Goal: Check status: Check status

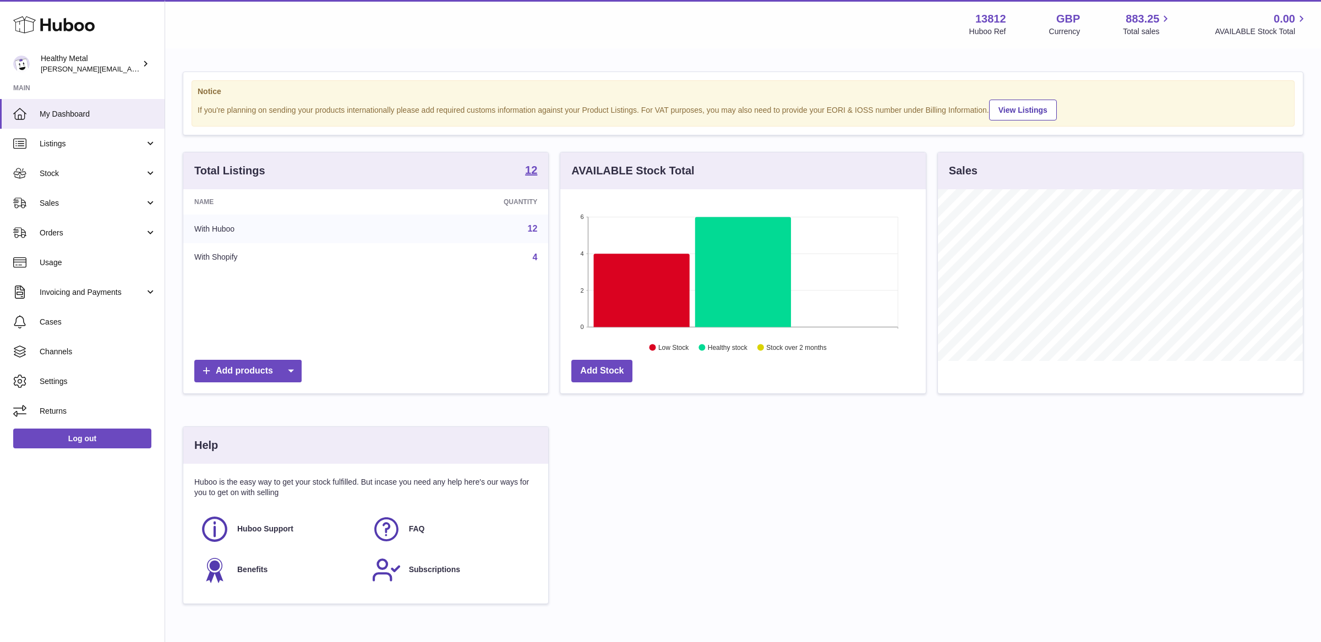
scroll to position [171, 365]
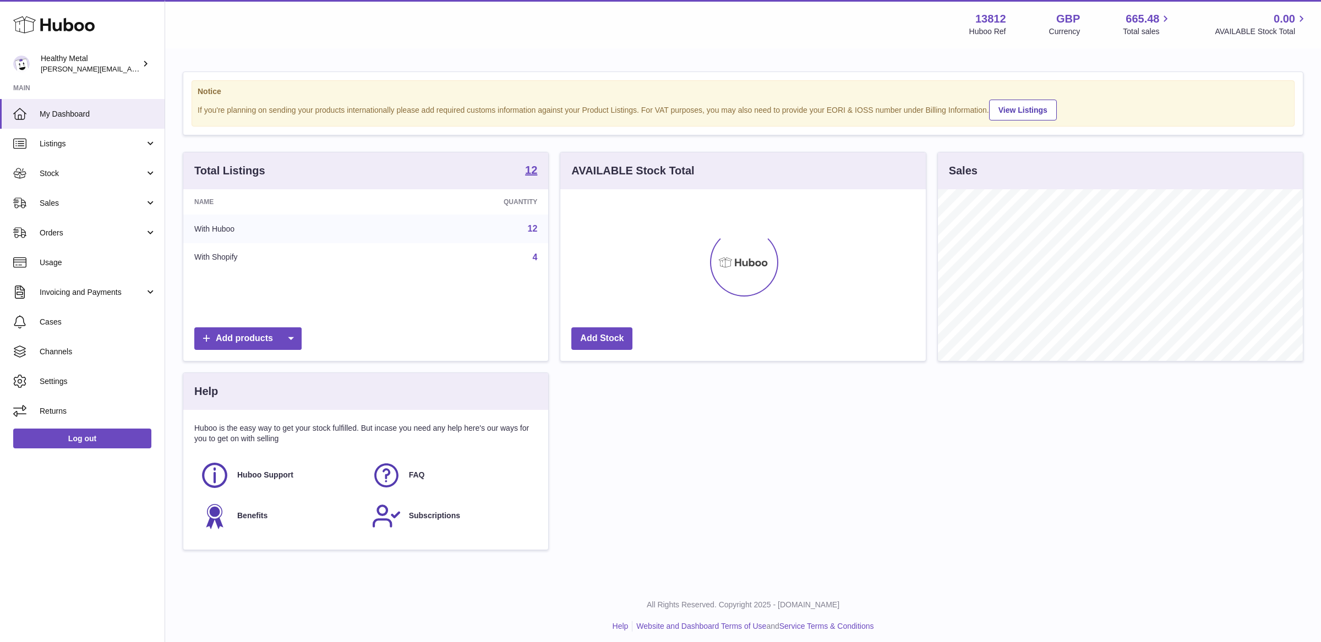
scroll to position [171, 365]
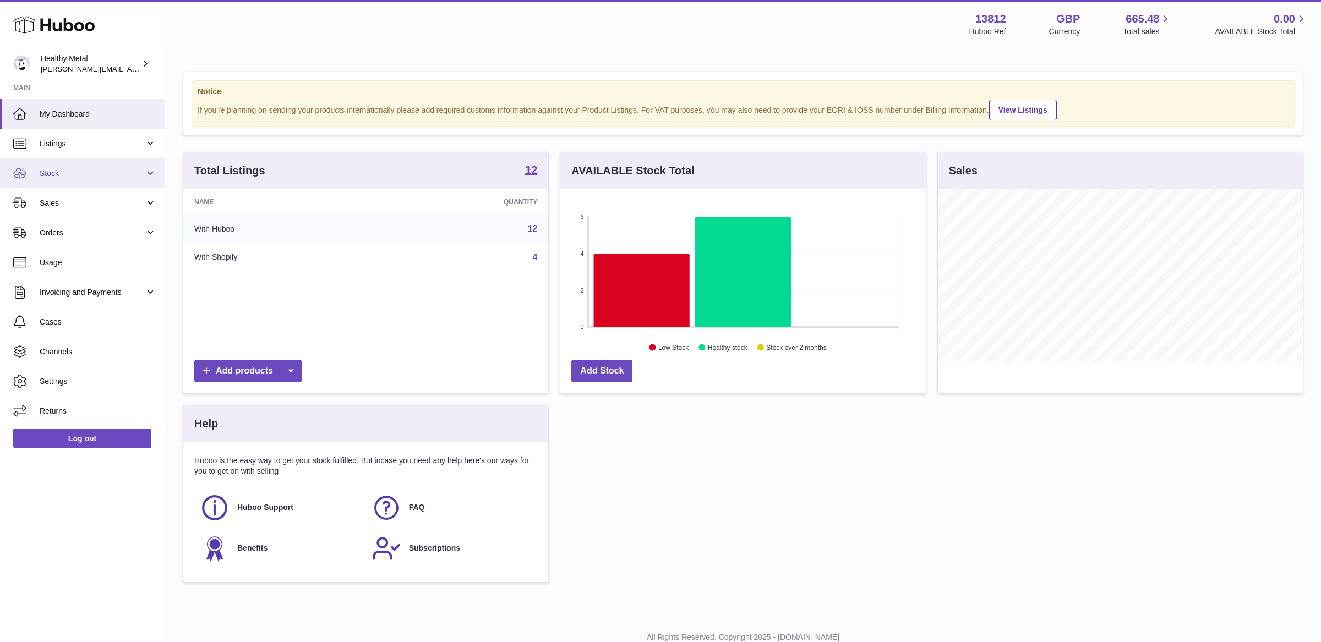
click at [69, 177] on span "Stock" at bounding box center [92, 173] width 105 height 10
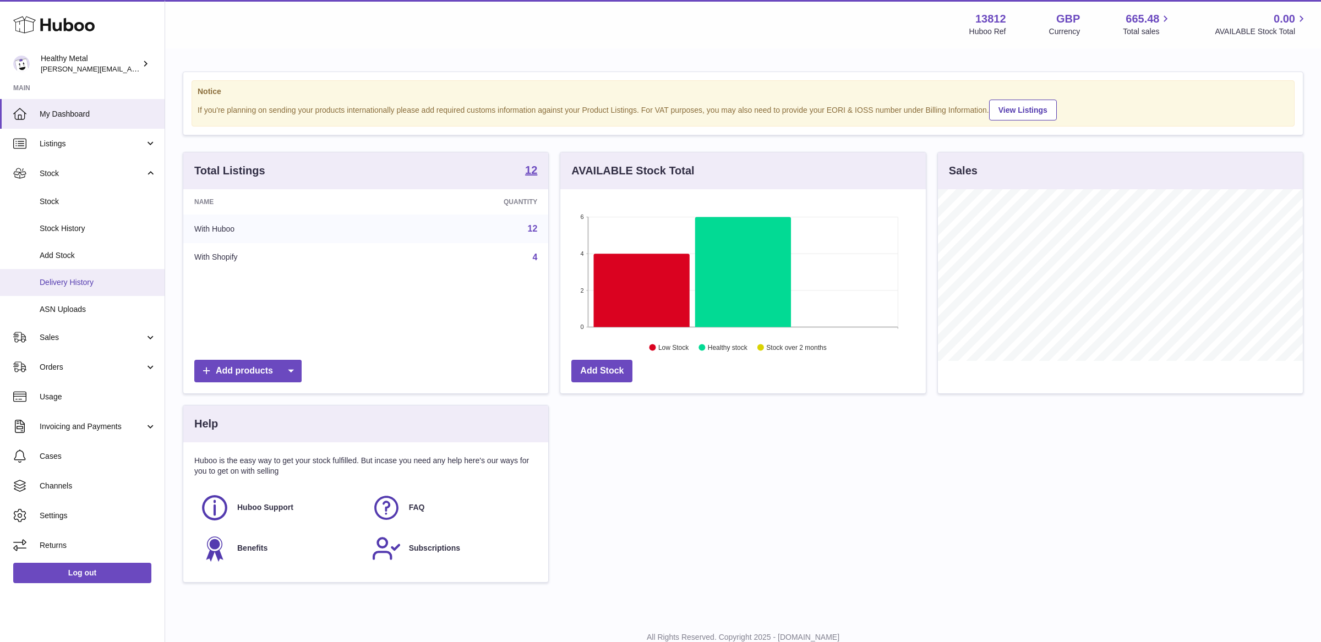
click at [79, 280] on span "Delivery History" at bounding box center [98, 282] width 117 height 10
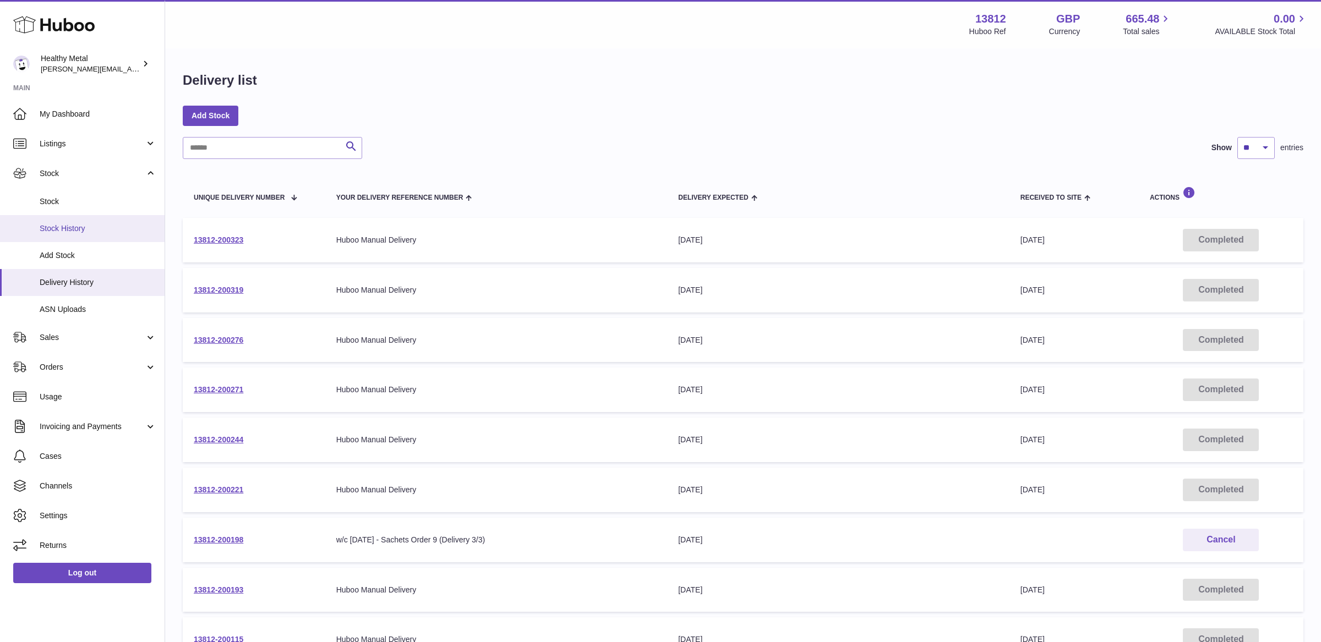
scroll to position [4, 0]
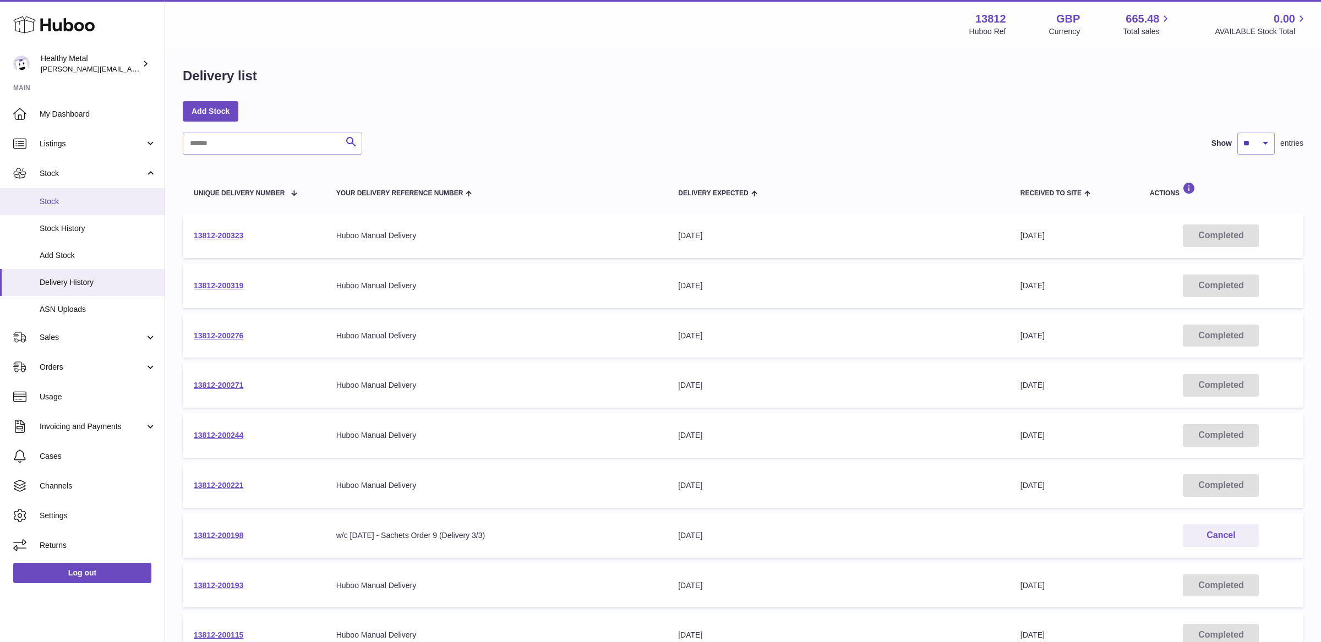
click at [56, 194] on link "Stock" at bounding box center [82, 201] width 165 height 27
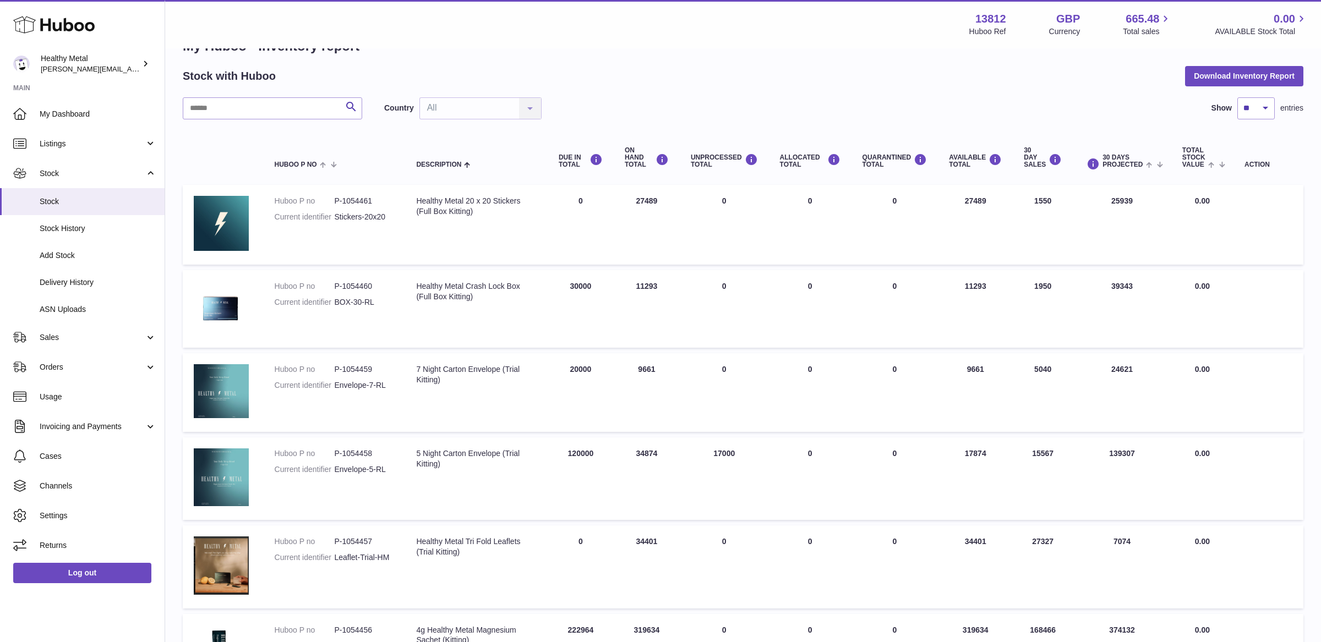
scroll to position [36, 0]
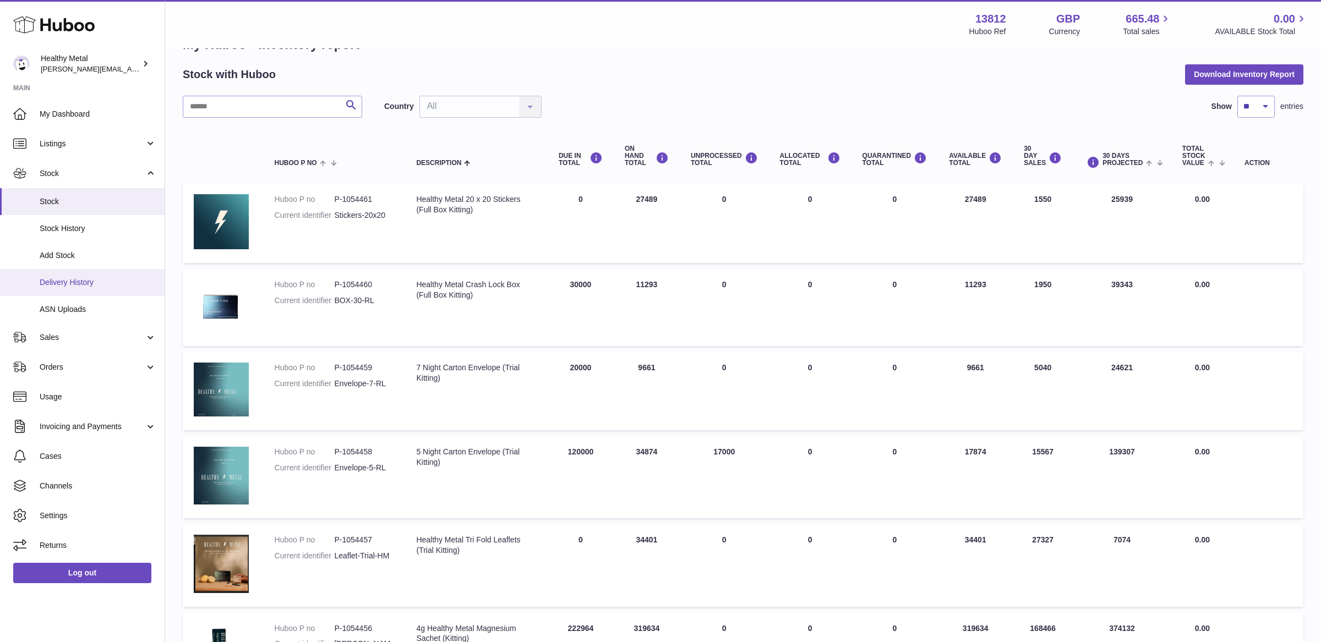
click at [84, 281] on span "Delivery History" at bounding box center [98, 282] width 117 height 10
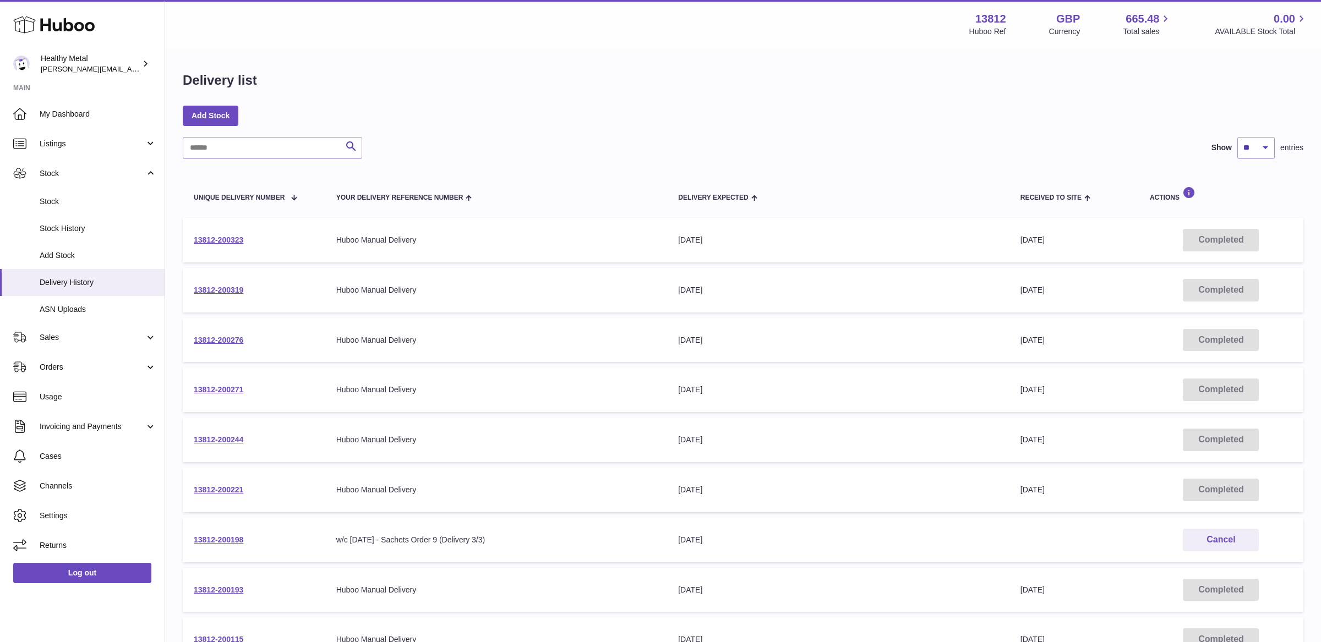
scroll to position [190, 0]
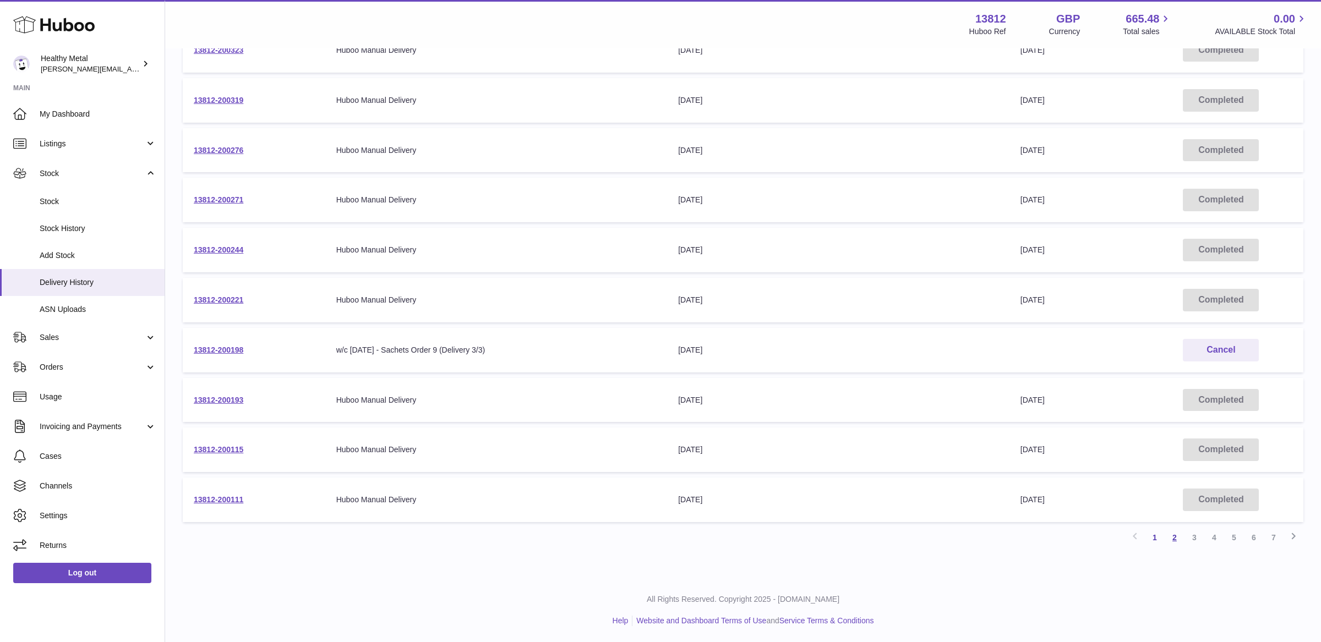
click at [1175, 544] on link "2" at bounding box center [1175, 538] width 20 height 20
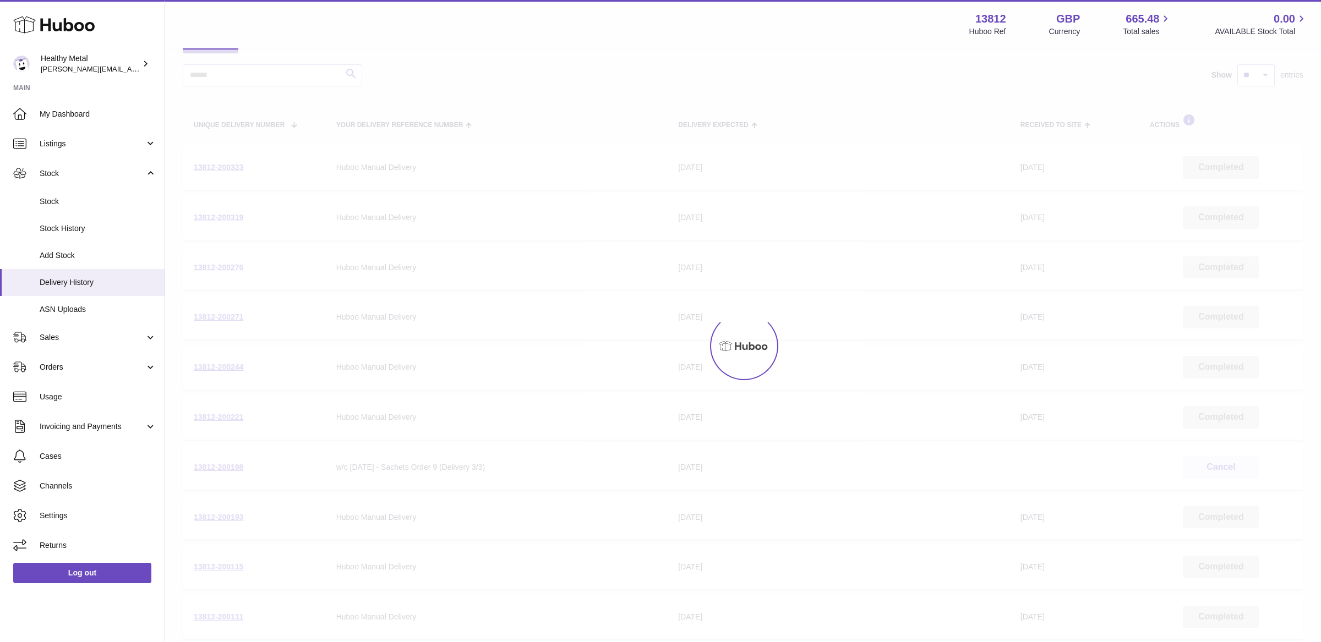
scroll to position [50, 0]
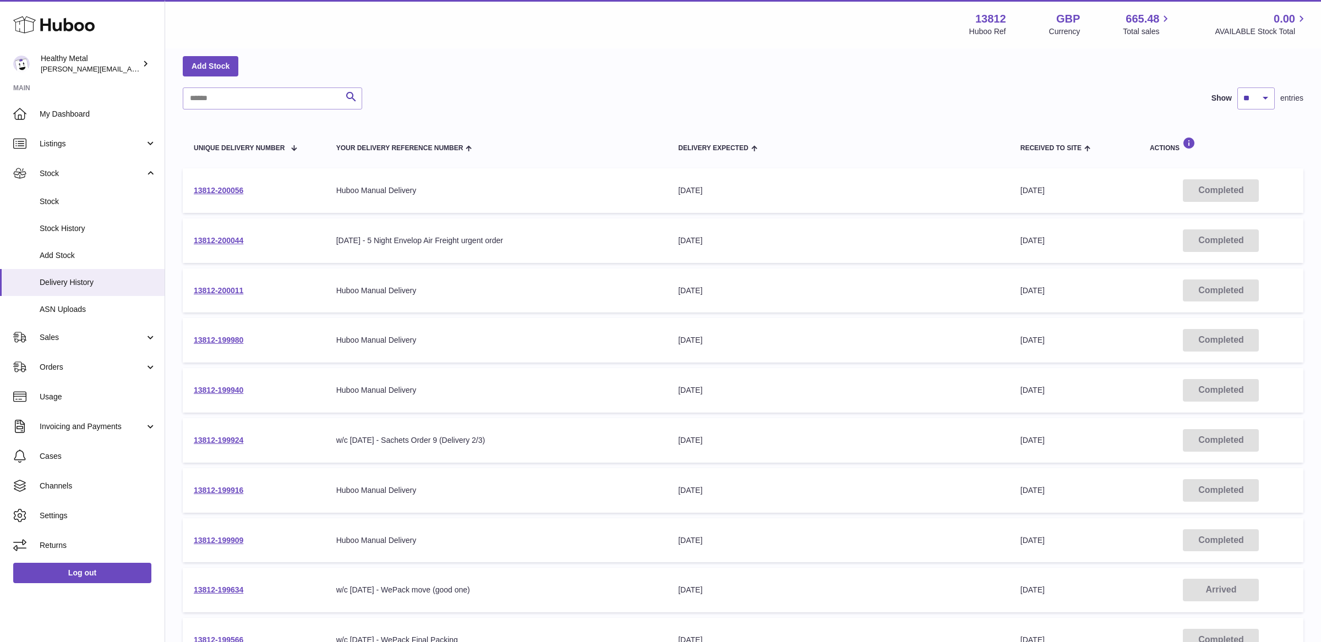
click at [211, 233] on td "13812-200044" at bounding box center [254, 241] width 143 height 45
click at [211, 236] on link "13812-200044" at bounding box center [219, 240] width 50 height 9
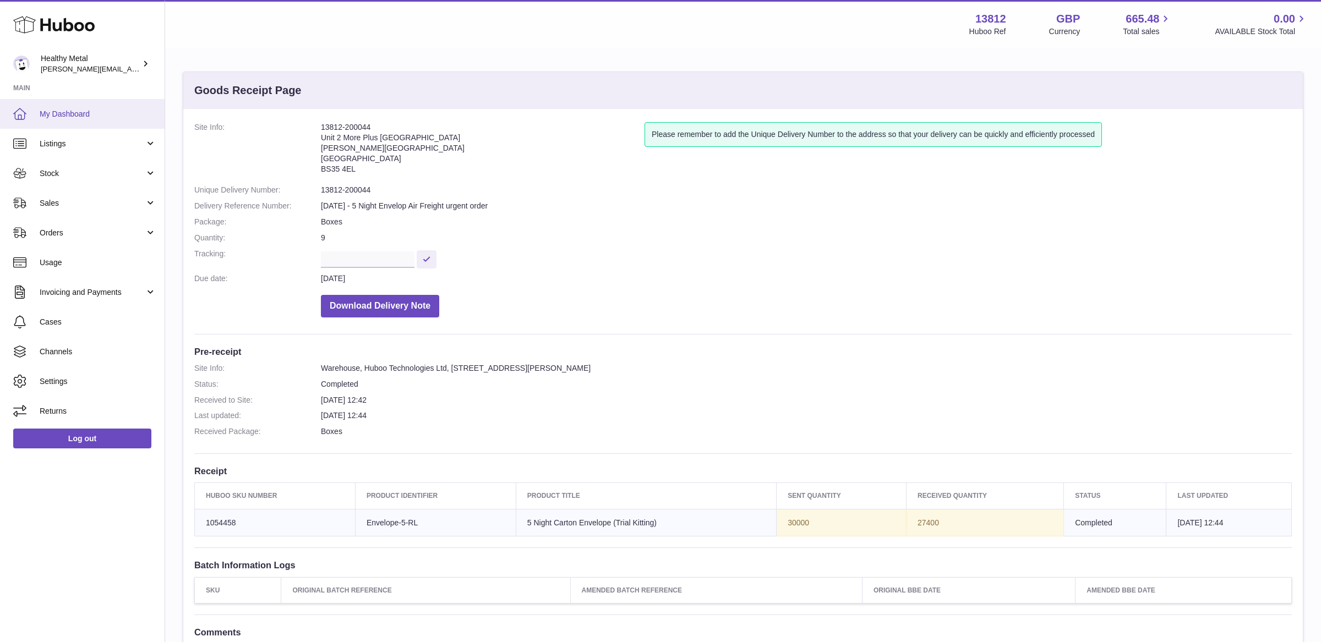
click at [73, 121] on link "My Dashboard" at bounding box center [82, 114] width 165 height 30
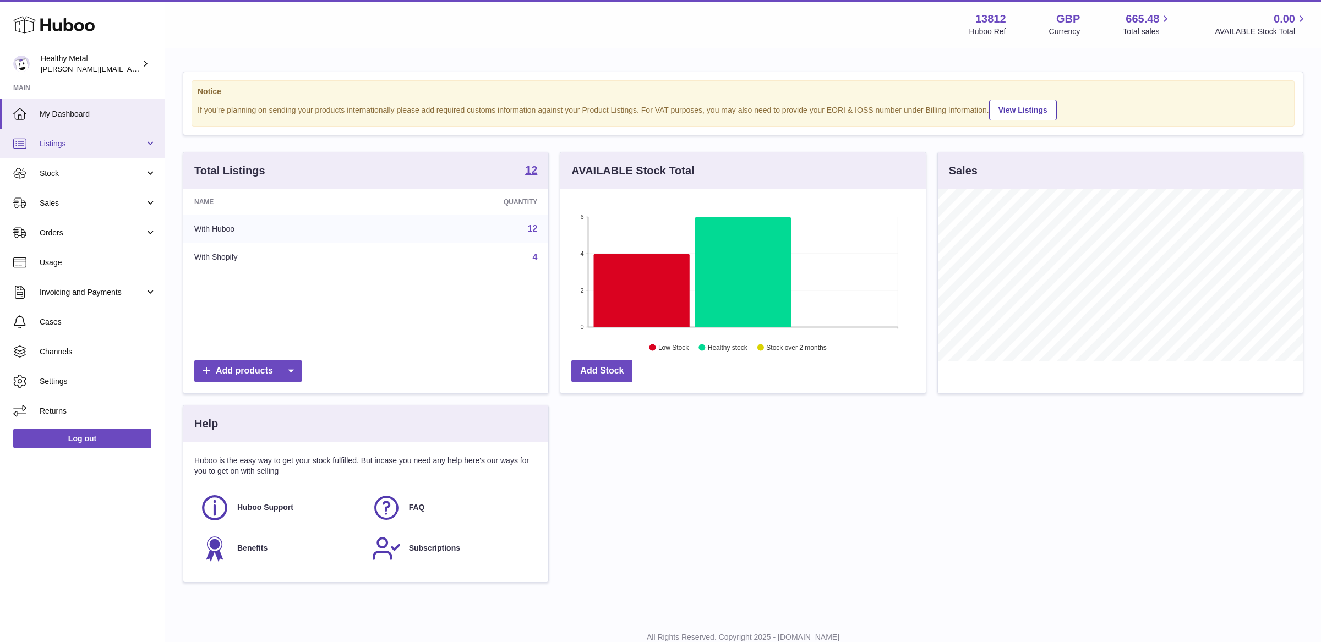
scroll to position [171, 365]
click at [97, 182] on link "Stock" at bounding box center [82, 174] width 165 height 30
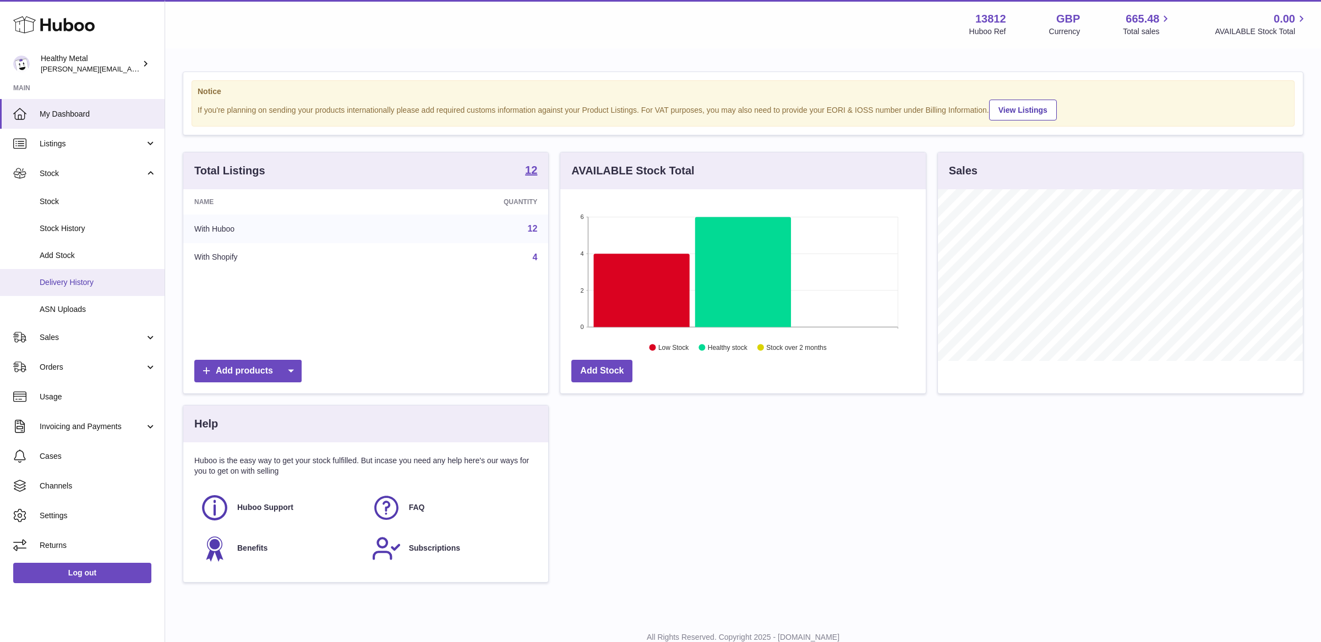
click at [98, 280] on span "Delivery History" at bounding box center [98, 282] width 117 height 10
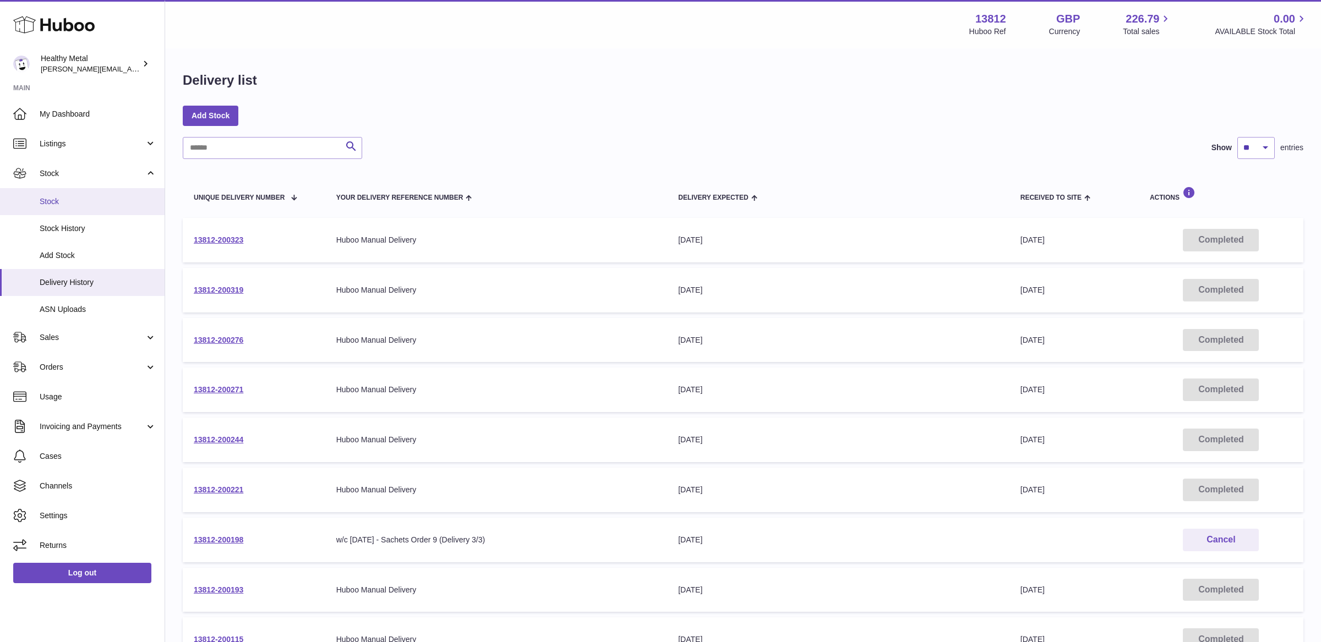
click at [78, 206] on span "Stock" at bounding box center [98, 202] width 117 height 10
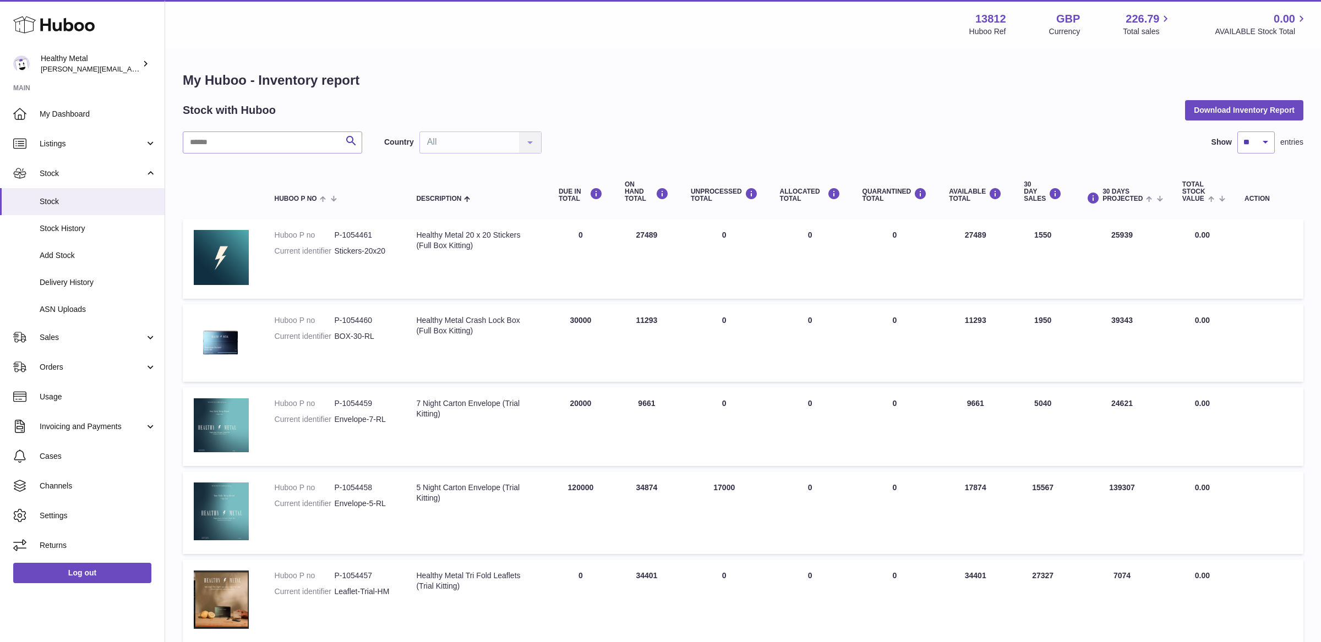
scroll to position [107, 0]
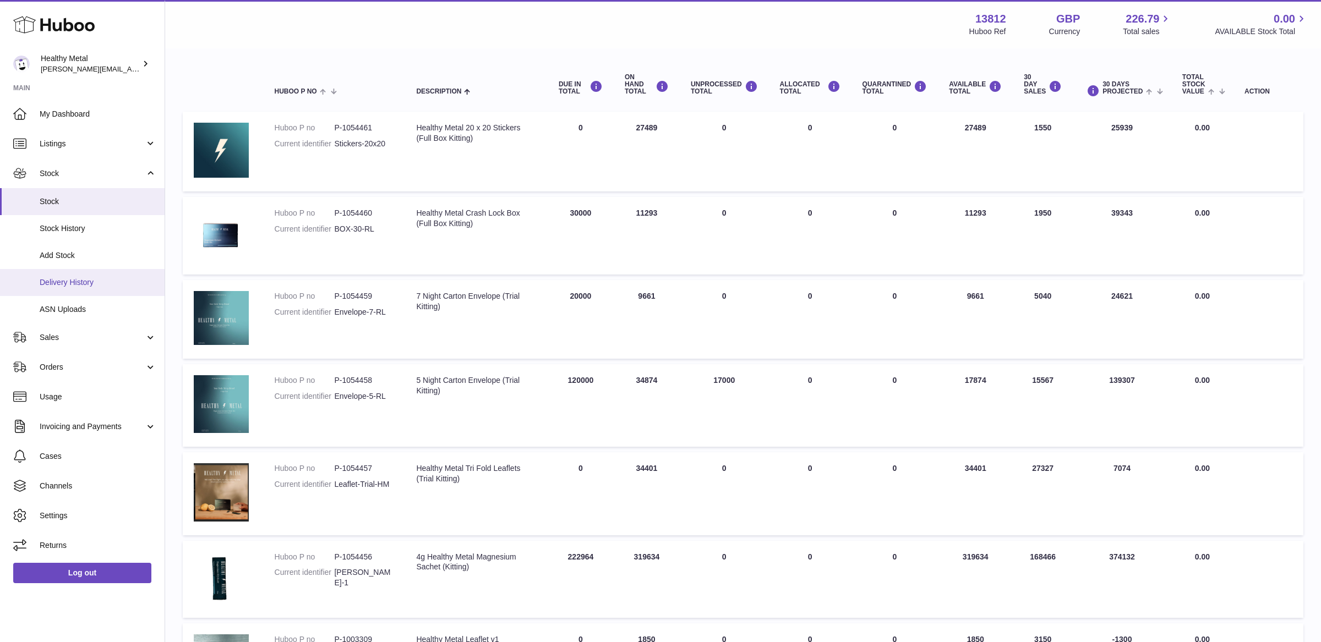
click at [88, 272] on link "Delivery History" at bounding box center [82, 282] width 165 height 27
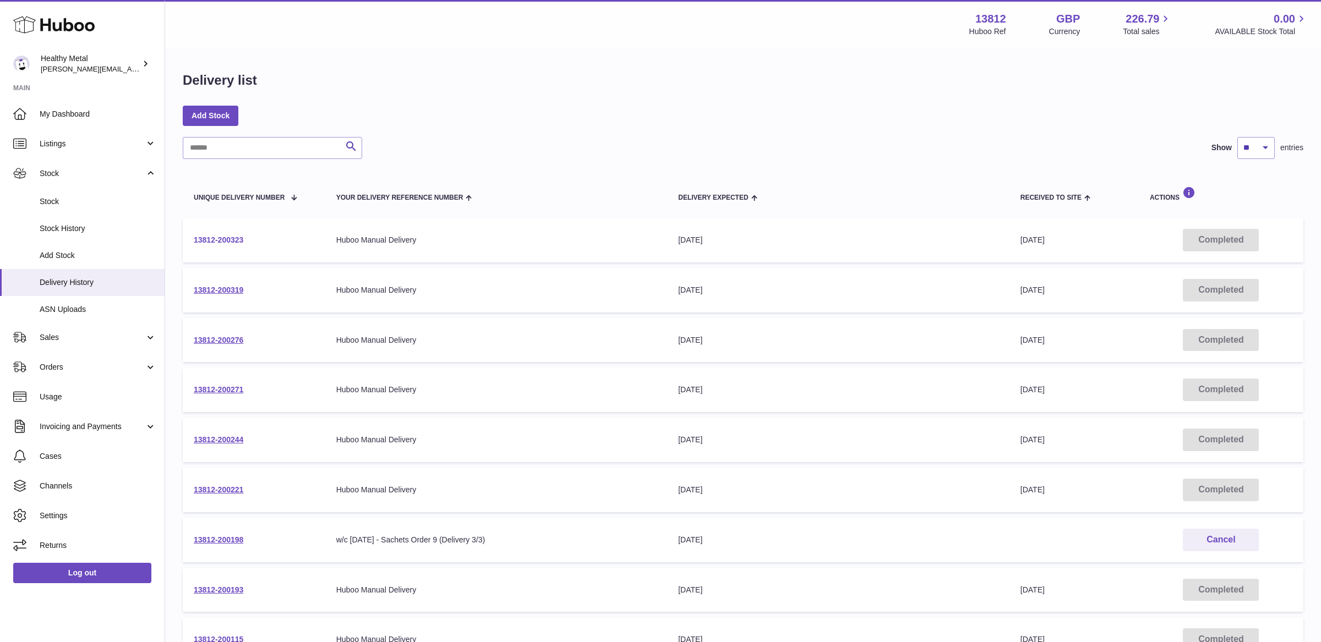
click at [212, 242] on link "13812-200323" at bounding box center [219, 240] width 50 height 9
click at [89, 179] on link "Stock" at bounding box center [82, 174] width 165 height 30
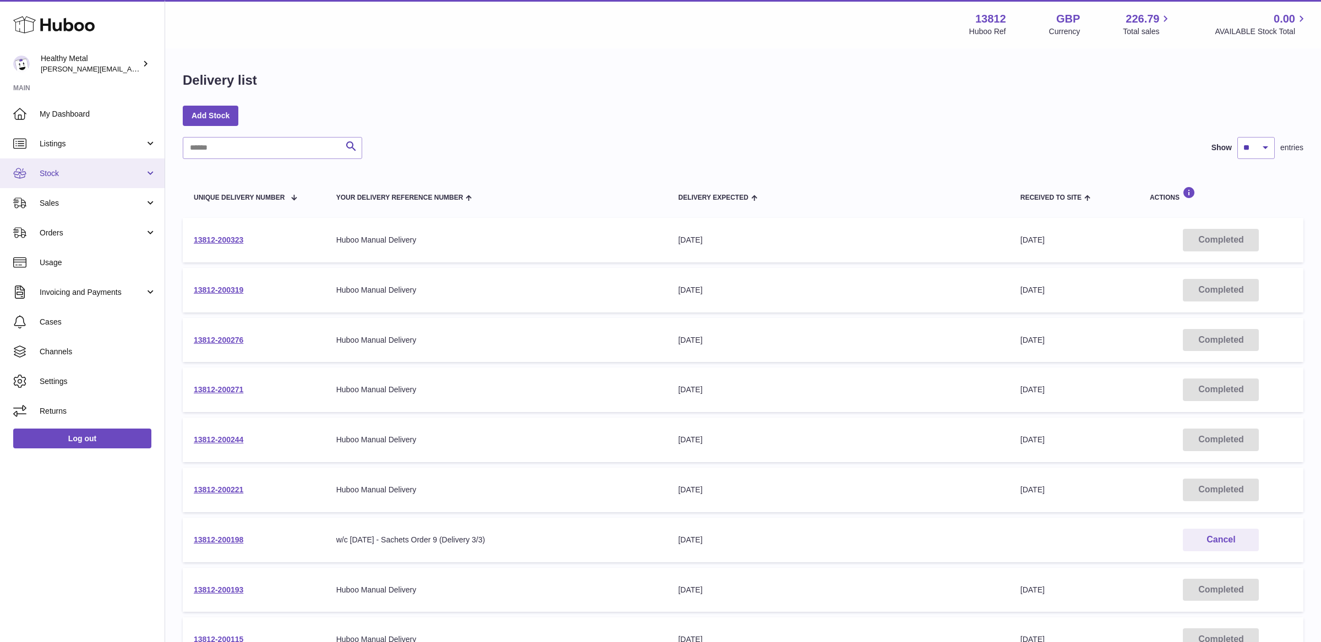
click at [94, 177] on span "Stock" at bounding box center [92, 173] width 105 height 10
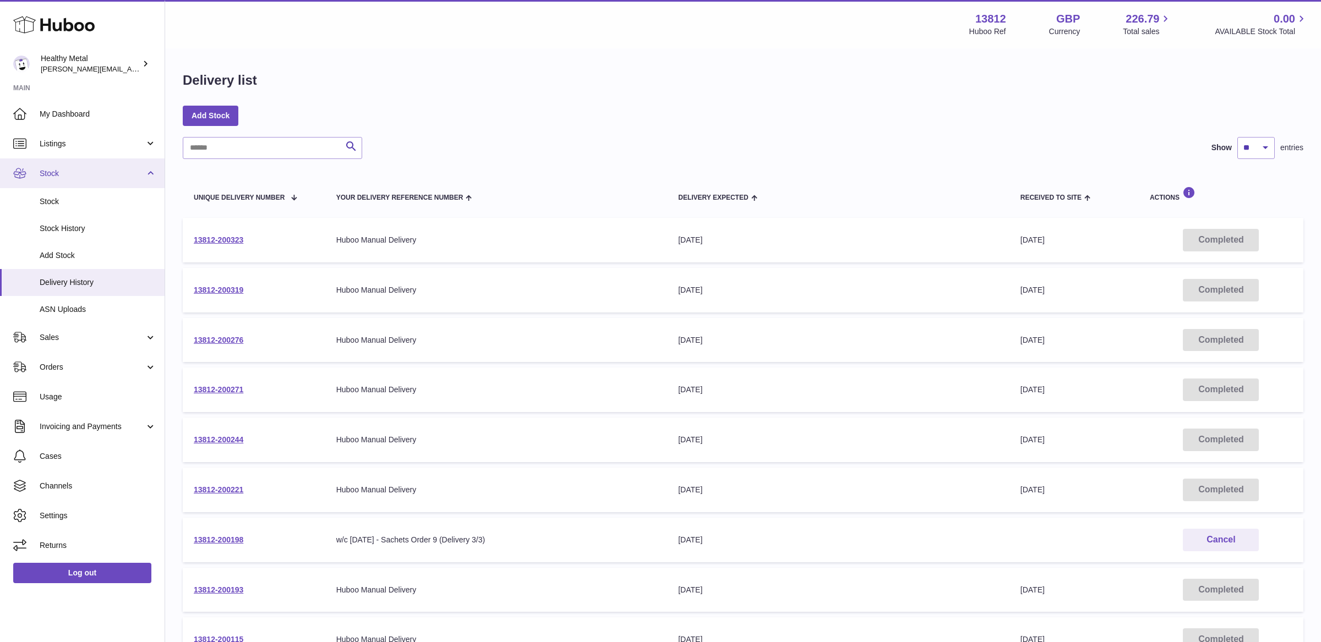
click at [88, 180] on link "Stock" at bounding box center [82, 174] width 165 height 30
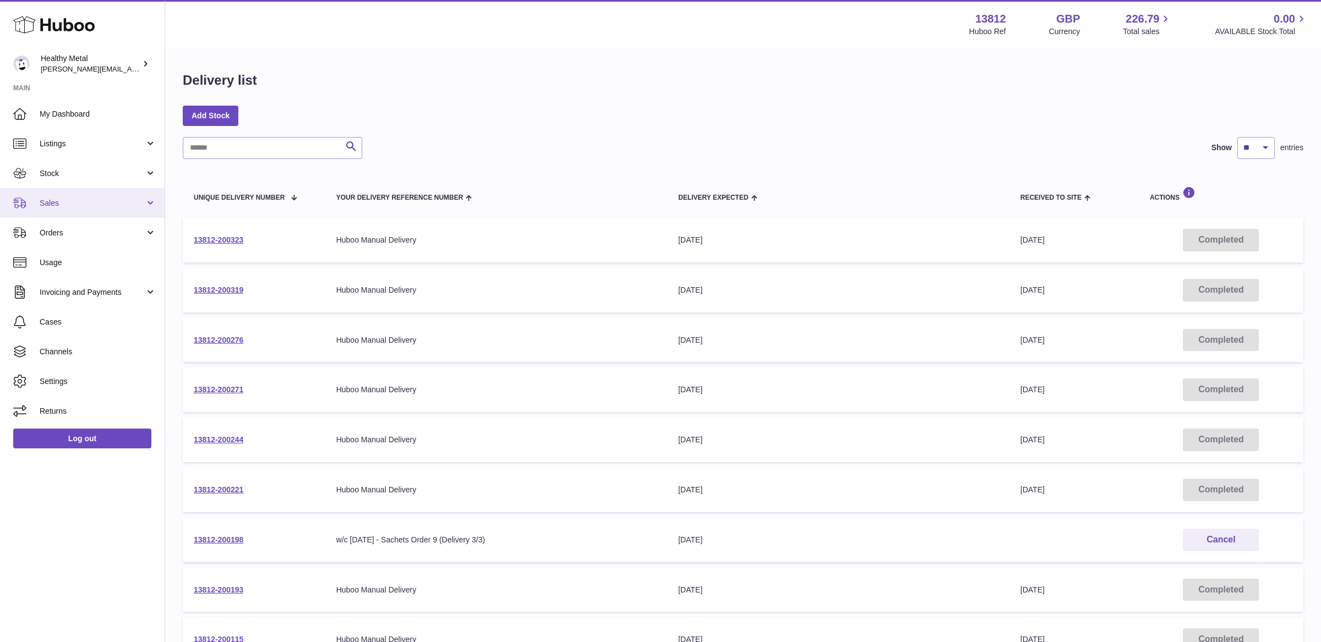
click at [74, 206] on span "Sales" at bounding box center [92, 203] width 105 height 10
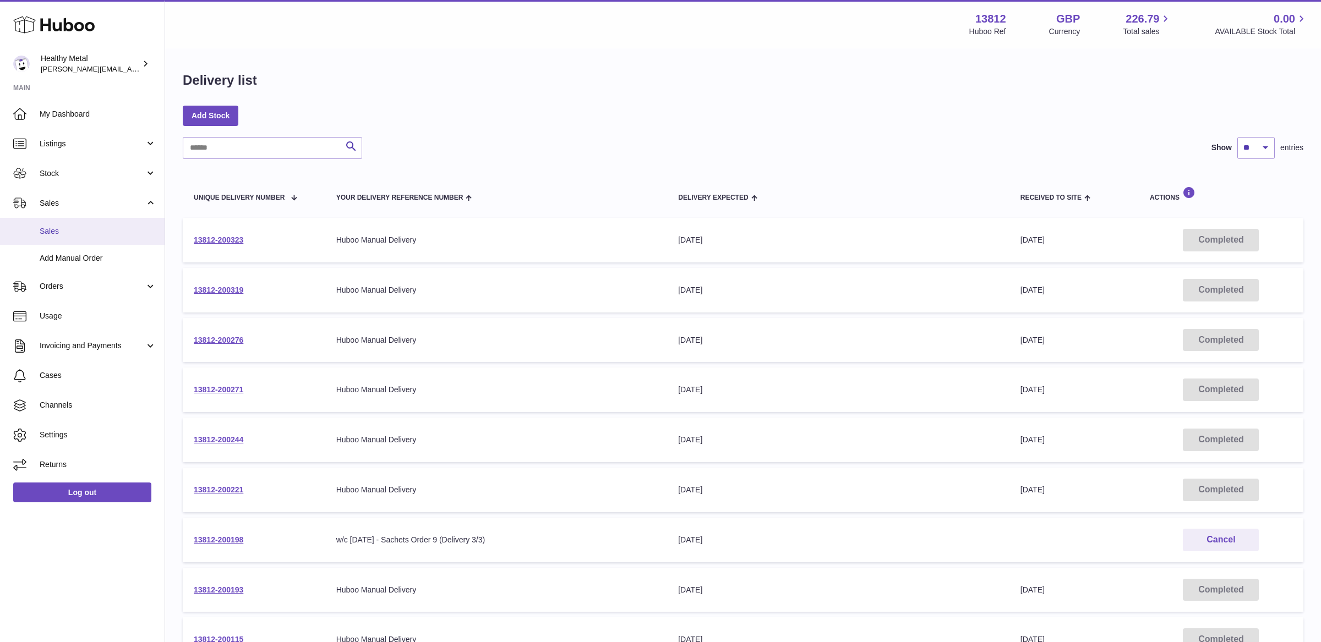
click at [55, 231] on span "Sales" at bounding box center [98, 231] width 117 height 10
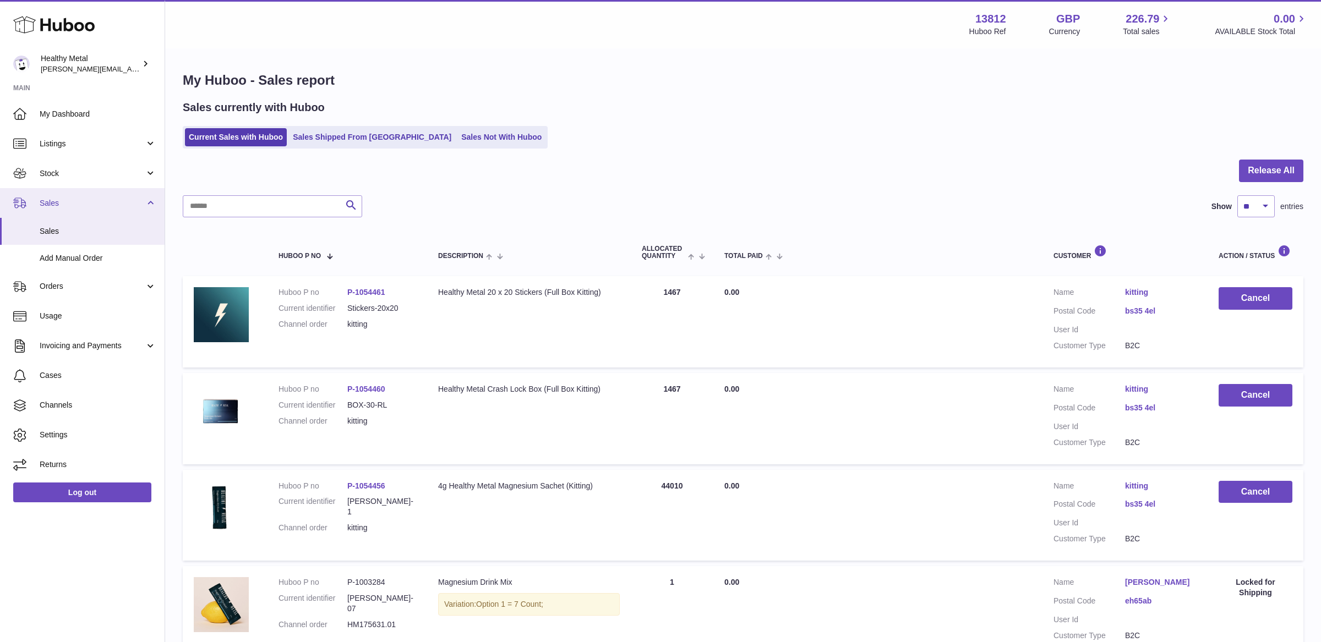
click at [79, 205] on span "Sales" at bounding box center [92, 203] width 105 height 10
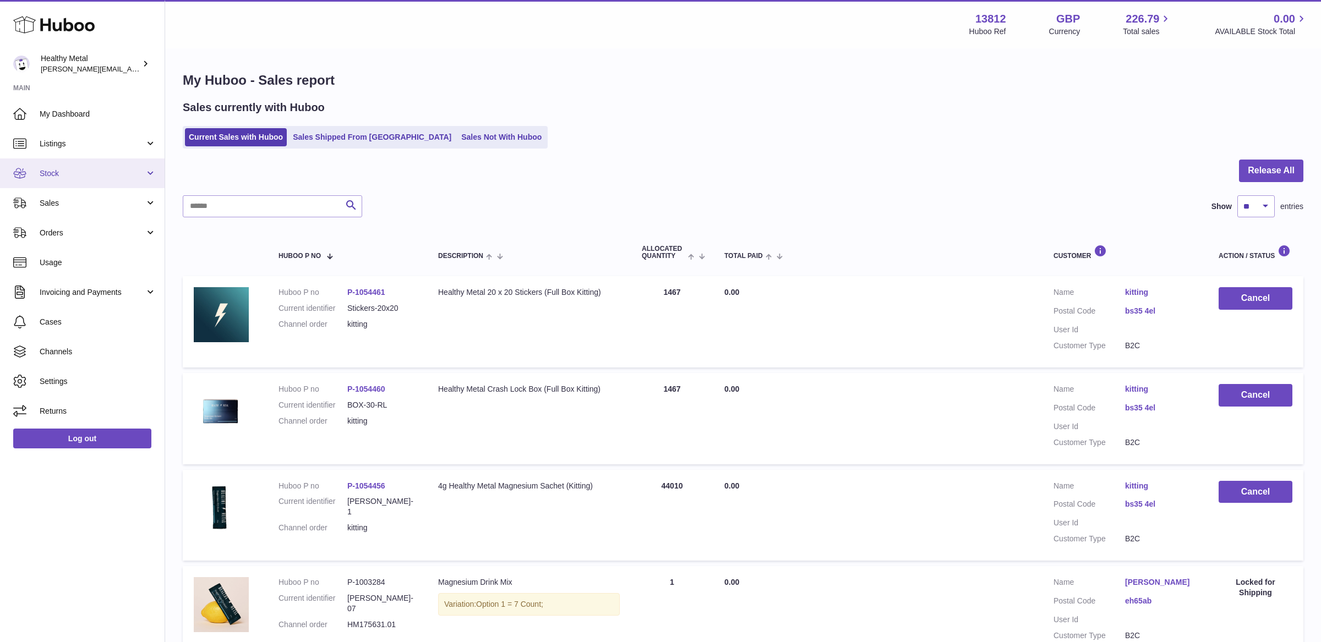
click at [77, 179] on link "Stock" at bounding box center [82, 174] width 165 height 30
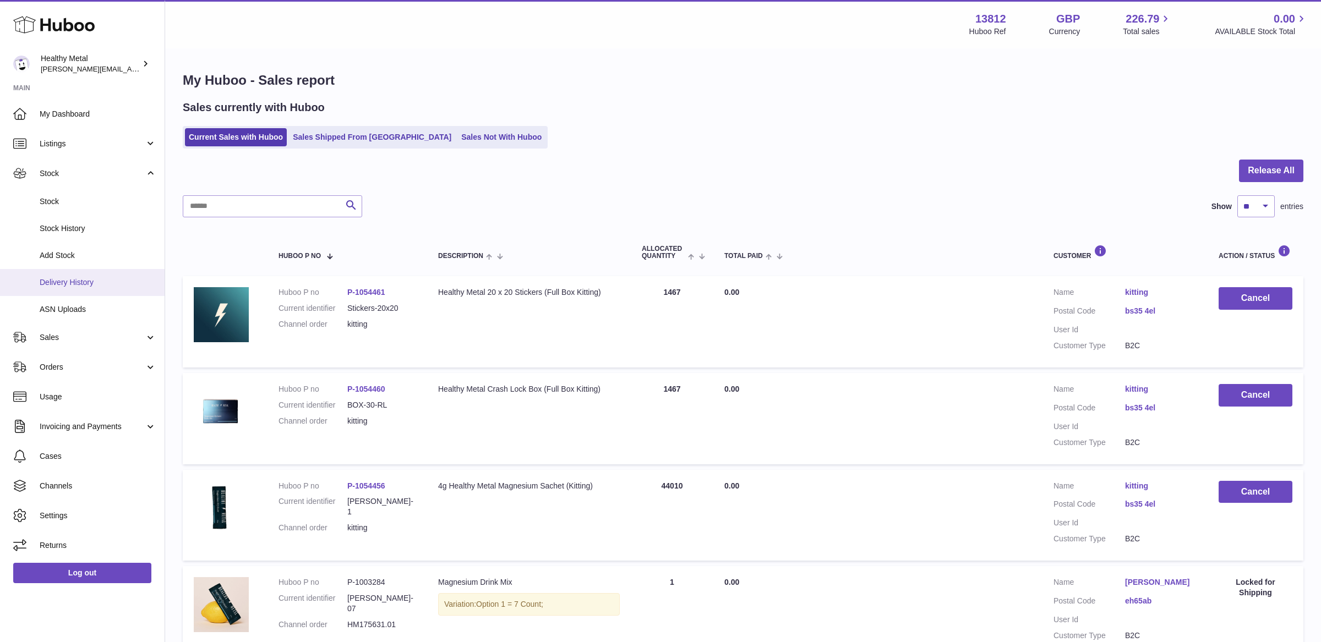
click at [74, 282] on span "Delivery History" at bounding box center [98, 282] width 117 height 10
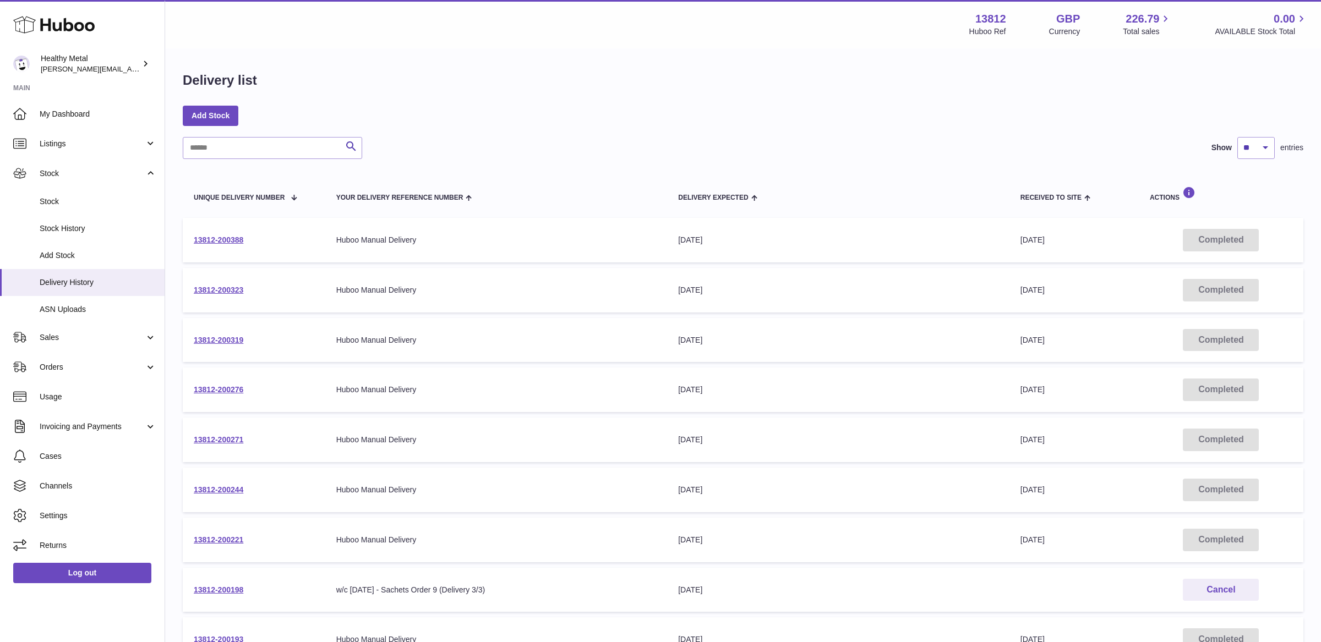
click at [214, 220] on td "13812-200388" at bounding box center [254, 240] width 143 height 45
click at [209, 241] on link "13812-200388" at bounding box center [219, 240] width 50 height 9
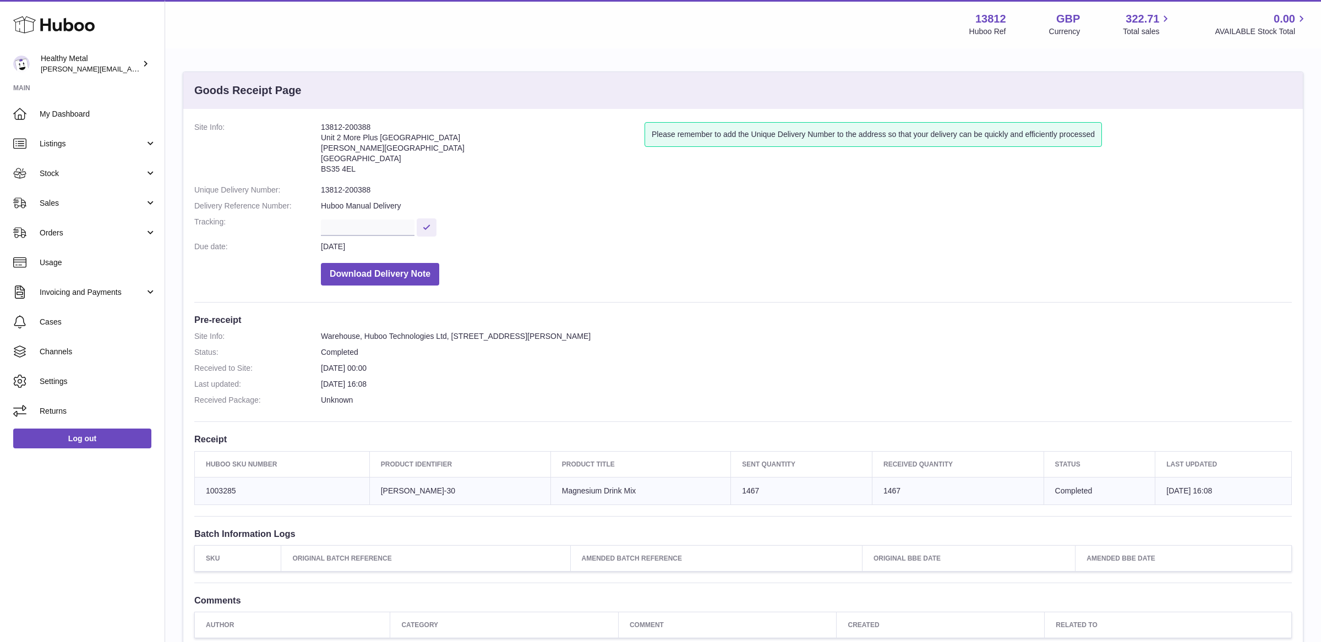
click at [88, 25] on icon at bounding box center [53, 25] width 81 height 22
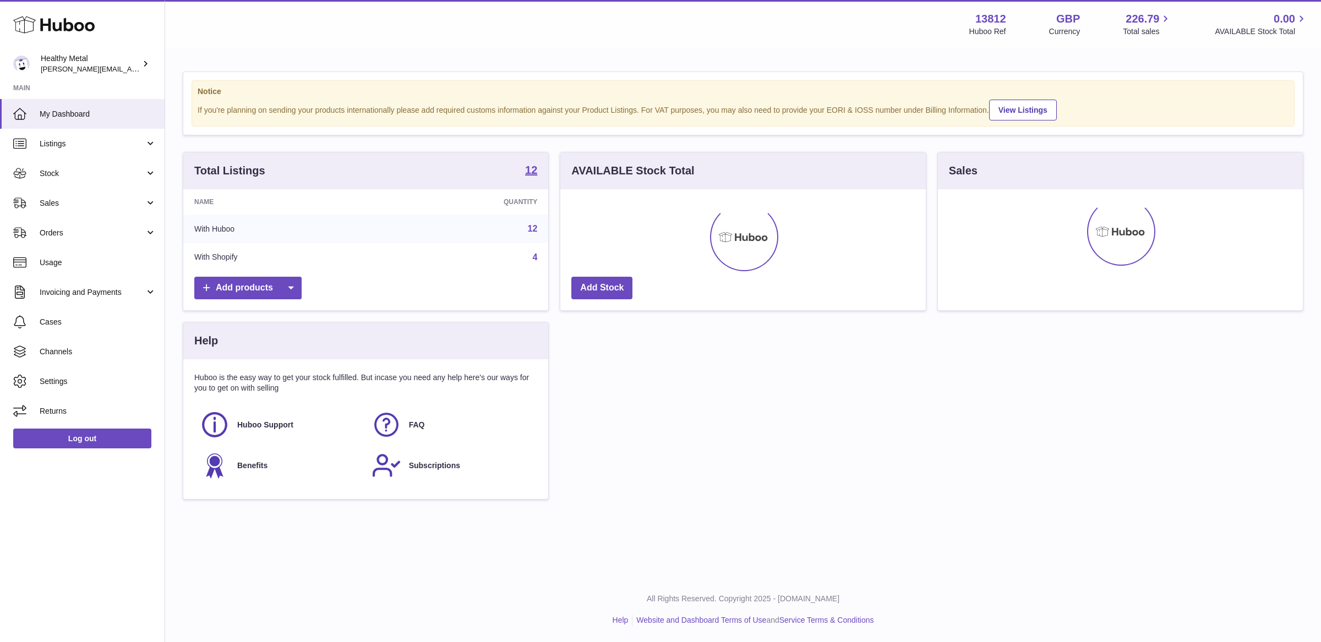
click at [77, 122] on link "My Dashboard" at bounding box center [82, 114] width 165 height 30
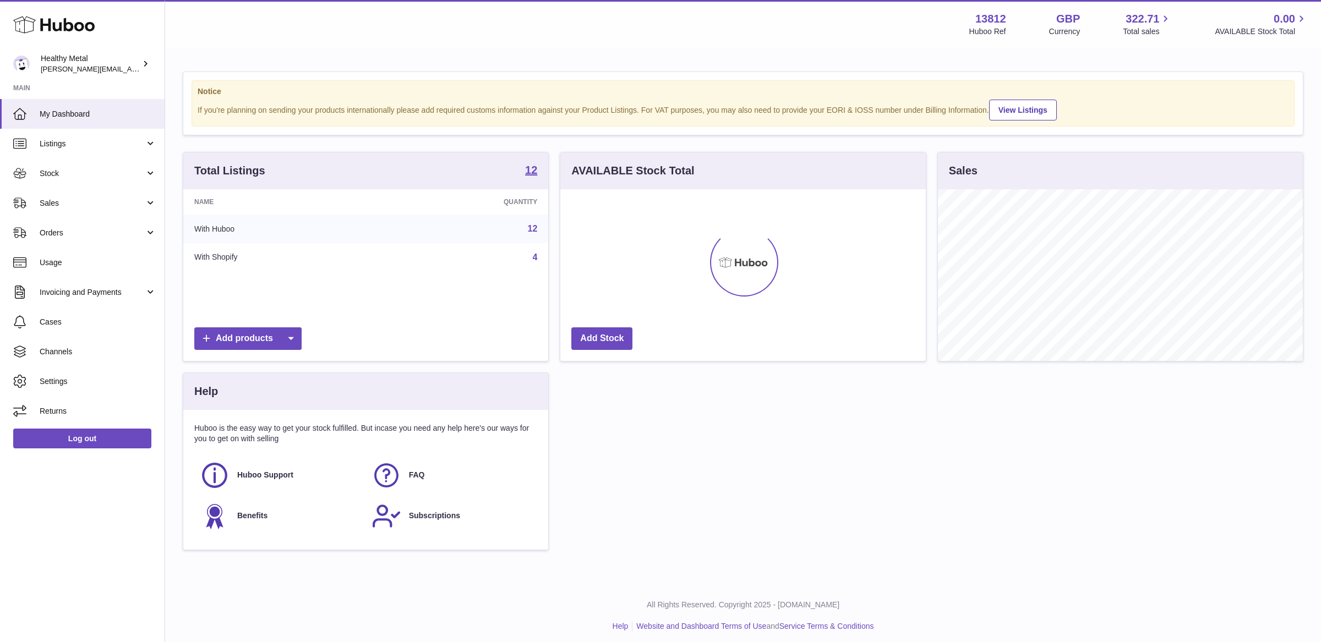
scroll to position [171, 365]
click at [105, 166] on link "Stock" at bounding box center [82, 174] width 165 height 30
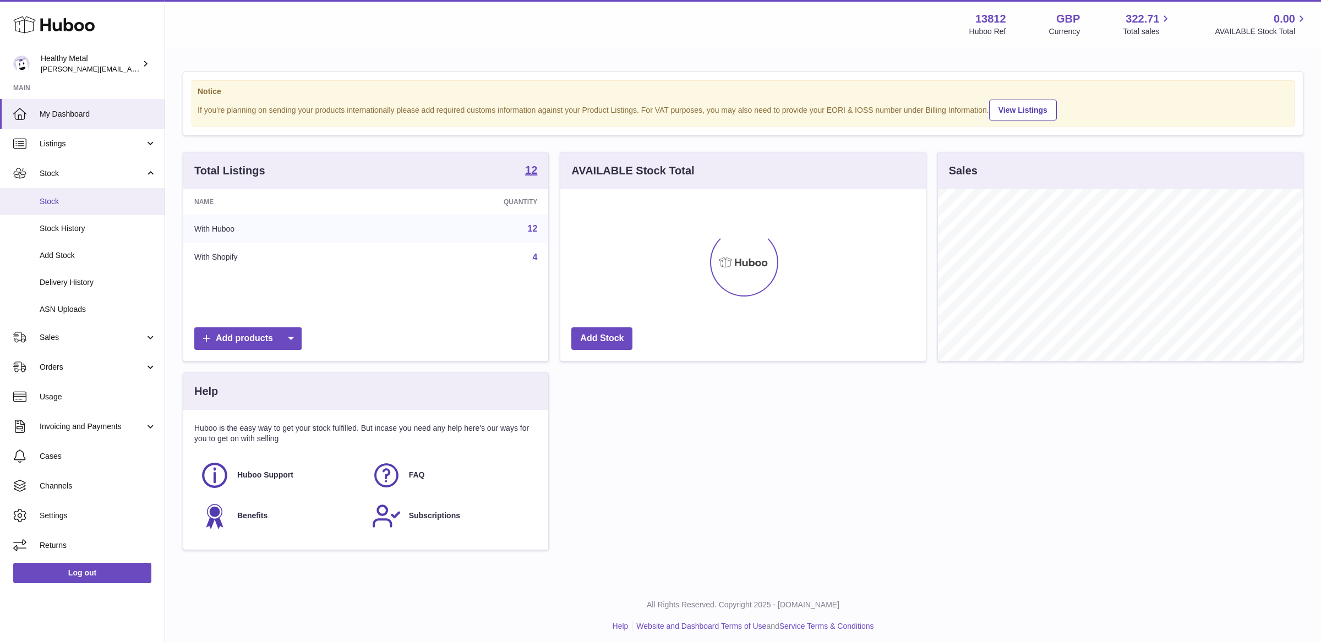
click at [84, 204] on span "Stock" at bounding box center [98, 202] width 117 height 10
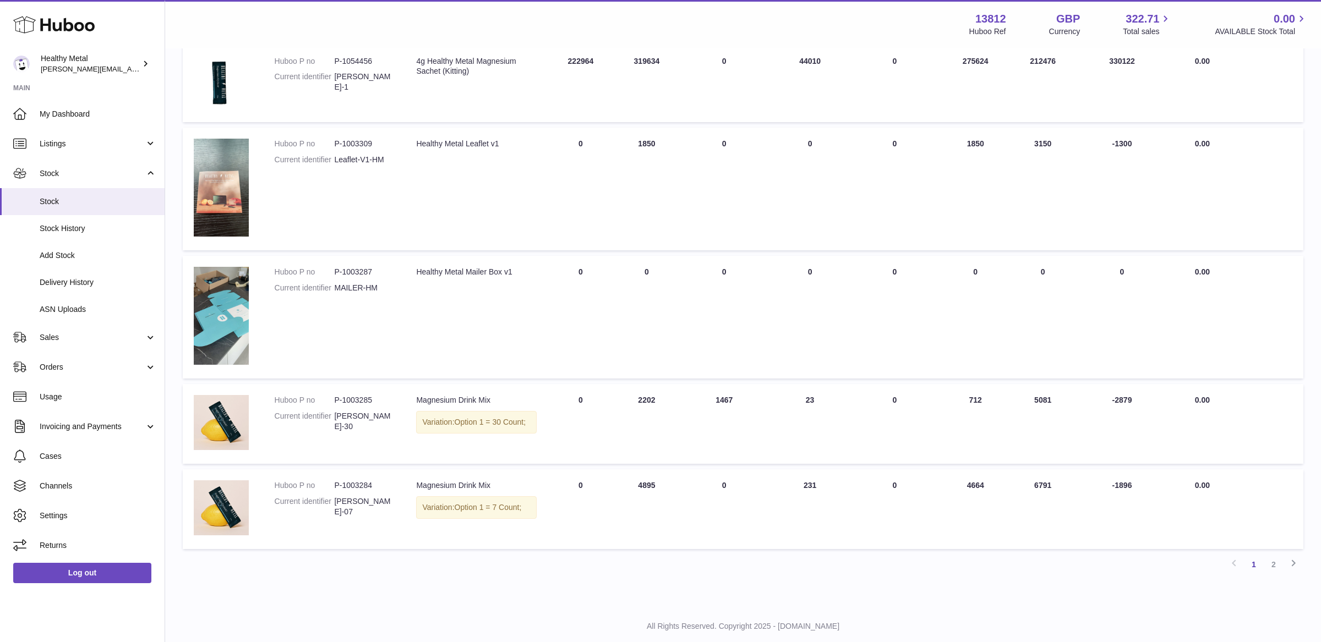
scroll to position [590, 0]
